Goal: Task Accomplishment & Management: Use online tool/utility

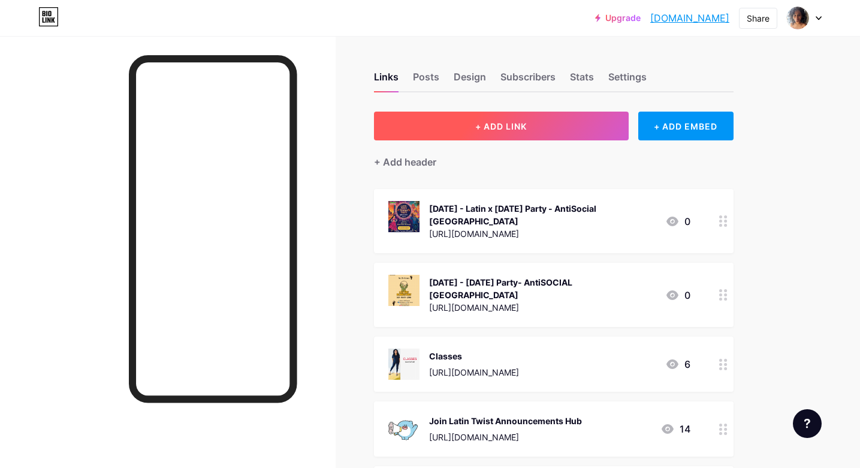
click at [496, 128] on span "+ ADD LINK" at bounding box center [501, 126] width 52 height 10
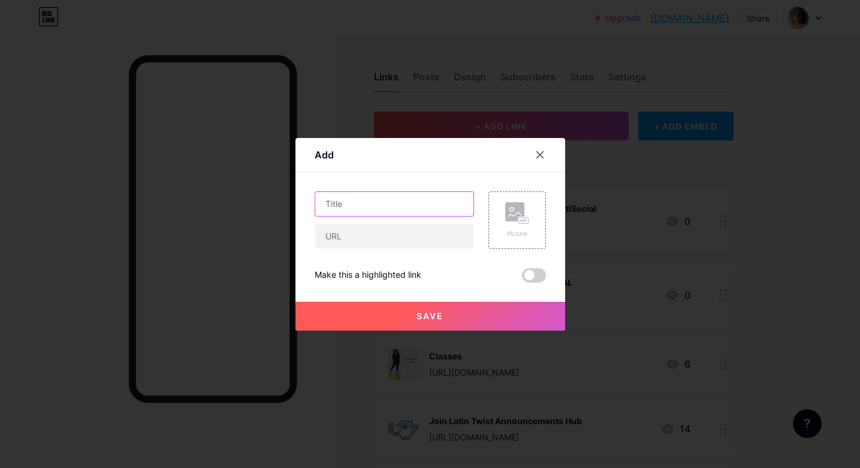
click at [405, 203] on input "text" at bounding box center [394, 204] width 158 height 24
paste input "Ginga workshop [DATE] [DEMOGRAPHIC_DATA] Bring your Heels"
type input "Ginga workshop [DATE] [DEMOGRAPHIC_DATA] Bring your Heels"
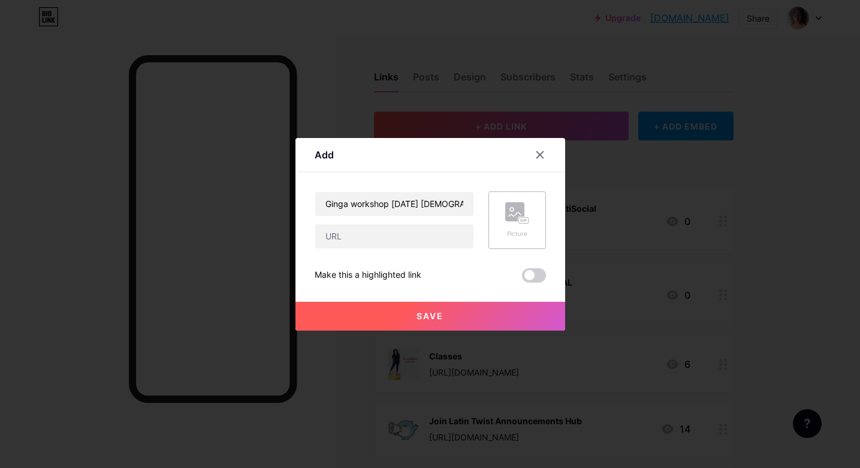
click at [500, 219] on div "Picture" at bounding box center [518, 220] width 58 height 58
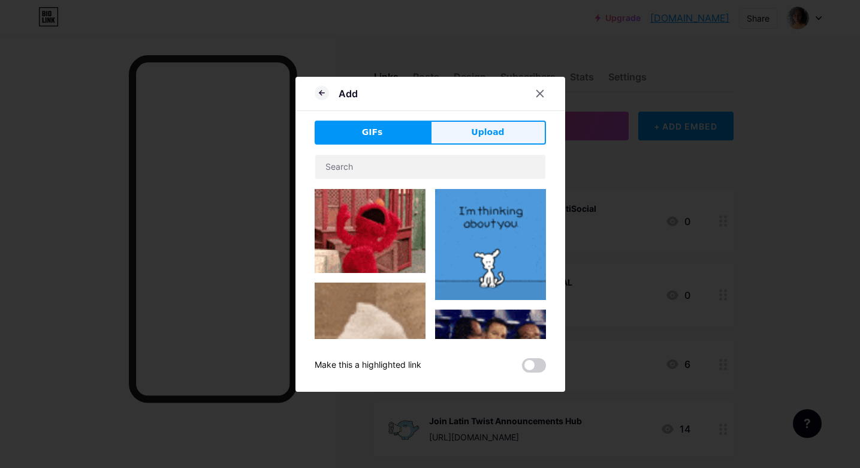
click at [472, 141] on button "Upload" at bounding box center [488, 133] width 116 height 24
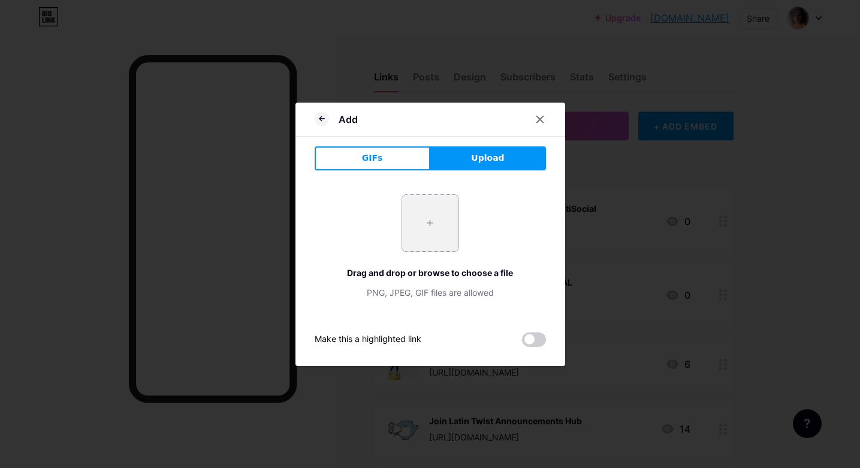
click at [438, 222] on input "file" at bounding box center [430, 223] width 56 height 56
type input "C:\fakepath\1.png"
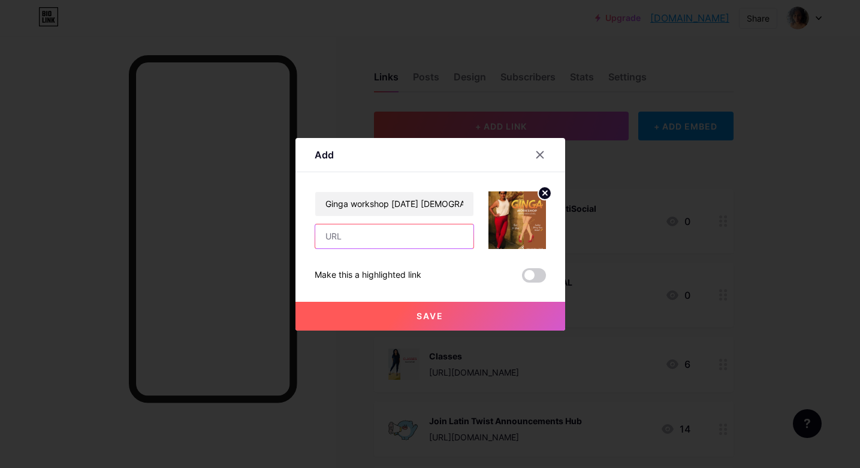
click at [421, 244] on input "text" at bounding box center [394, 236] width 158 height 24
type input "[URL][DOMAIN_NAME]"
click at [391, 204] on input "Ginga workshop [DATE] [DEMOGRAPHIC_DATA] Bring your Heels" at bounding box center [394, 204] width 158 height 24
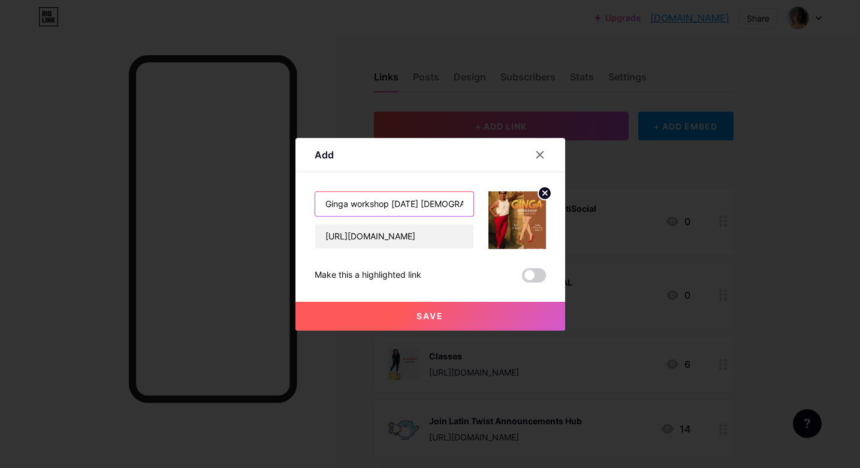
scroll to position [0, 0]
drag, startPoint x: 391, startPoint y: 204, endPoint x: 326, endPoint y: 201, distance: 65.4
click at [326, 201] on input "Ginga workshop [DATE] [DEMOGRAPHIC_DATA] Bring your Heels" at bounding box center [394, 204] width 158 height 24
click at [352, 203] on input "[DATE] [DEMOGRAPHIC_DATA] Bring your Heels" at bounding box center [394, 204] width 158 height 24
click at [356, 204] on input "[DATE] [DEMOGRAPHIC_DATA] Bring your Heels" at bounding box center [394, 204] width 158 height 24
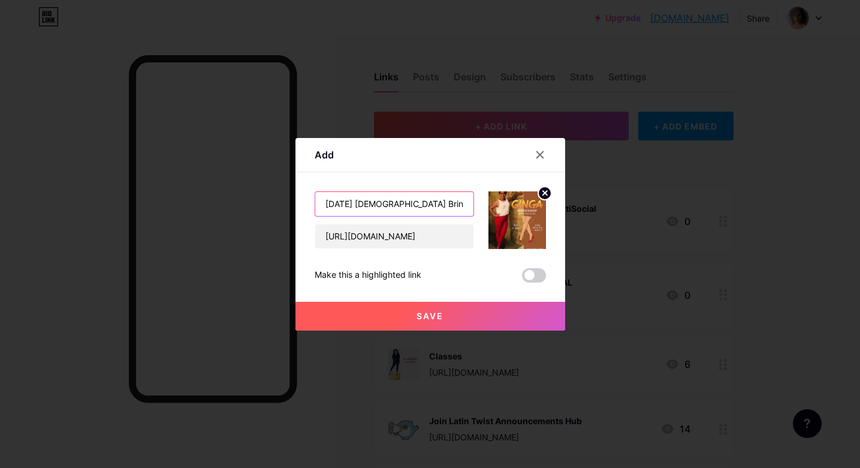
drag, startPoint x: 327, startPoint y: 204, endPoint x: 303, endPoint y: 204, distance: 24.0
click at [303, 204] on div "Add Content YouTube Play YouTube video without leaving your page. ADD Vimeo Pla…" at bounding box center [431, 234] width 270 height 192
click at [366, 203] on input "[DATE] [DEMOGRAPHIC_DATA] Bring your Heels" at bounding box center [394, 204] width 158 height 24
paste input "Ginga workshop Sat"
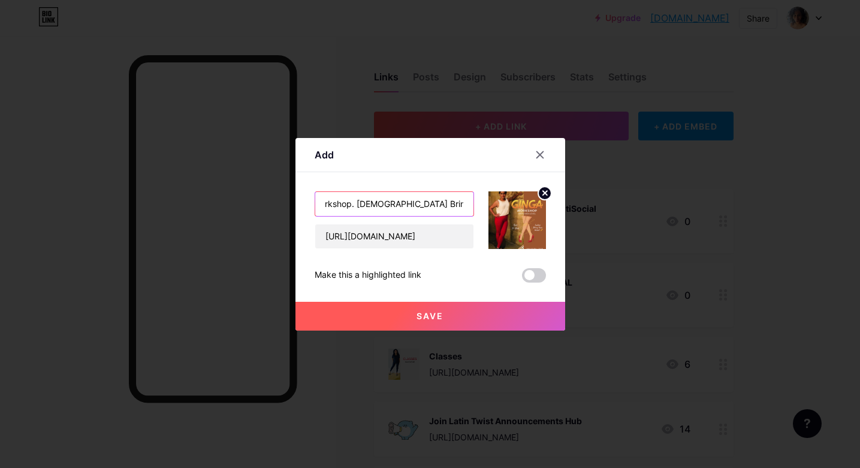
drag, startPoint x: 451, startPoint y: 207, endPoint x: 466, endPoint y: 207, distance: 15.0
click at [466, 207] on input "[DATE] Ginga workshop. [DEMOGRAPHIC_DATA] Bring your Heels" at bounding box center [394, 204] width 158 height 24
click at [468, 203] on input "[DATE] Ginga workshop. [DEMOGRAPHIC_DATA] Bring your Heels" at bounding box center [394, 204] width 158 height 24
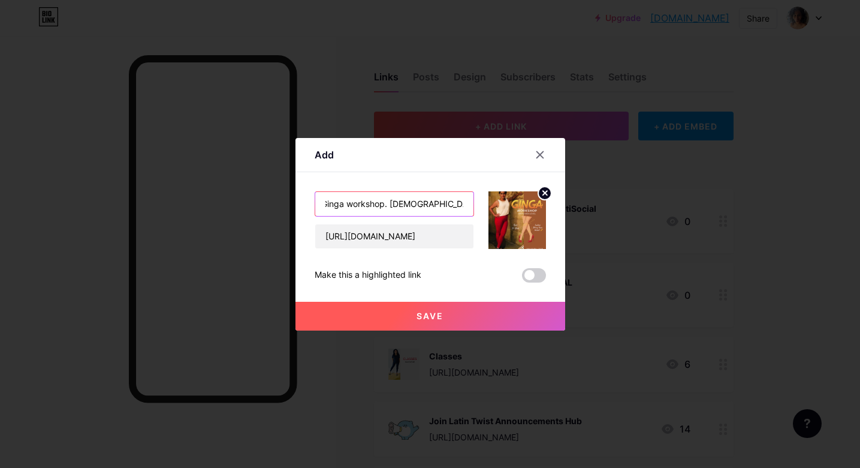
scroll to position [0, 69]
drag, startPoint x: 456, startPoint y: 203, endPoint x: 472, endPoint y: 203, distance: 16.8
click at [472, 203] on input "[DATE] Ginga workshop. [DEMOGRAPHIC_DATA] Bring your Heels" at bounding box center [394, 204] width 158 height 24
click at [466, 203] on input "[DATE] Ginga workshop. [DEMOGRAPHIC_DATA] Bring your Heels" at bounding box center [394, 204] width 158 height 24
paste input "👠"
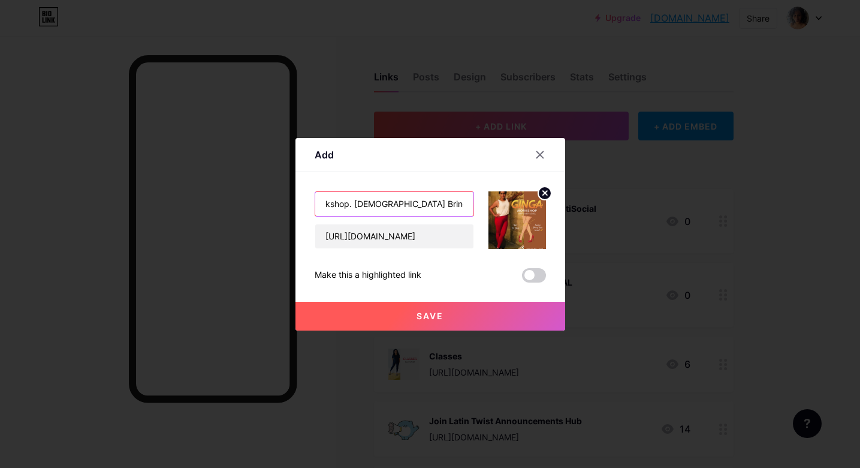
scroll to position [0, 77]
type input "[DATE] Ginga workshop. [DEMOGRAPHIC_DATA] Bring your Heels 👠"
click at [423, 314] on span "Save" at bounding box center [430, 316] width 27 height 10
